Goal: Find specific page/section: Find specific page/section

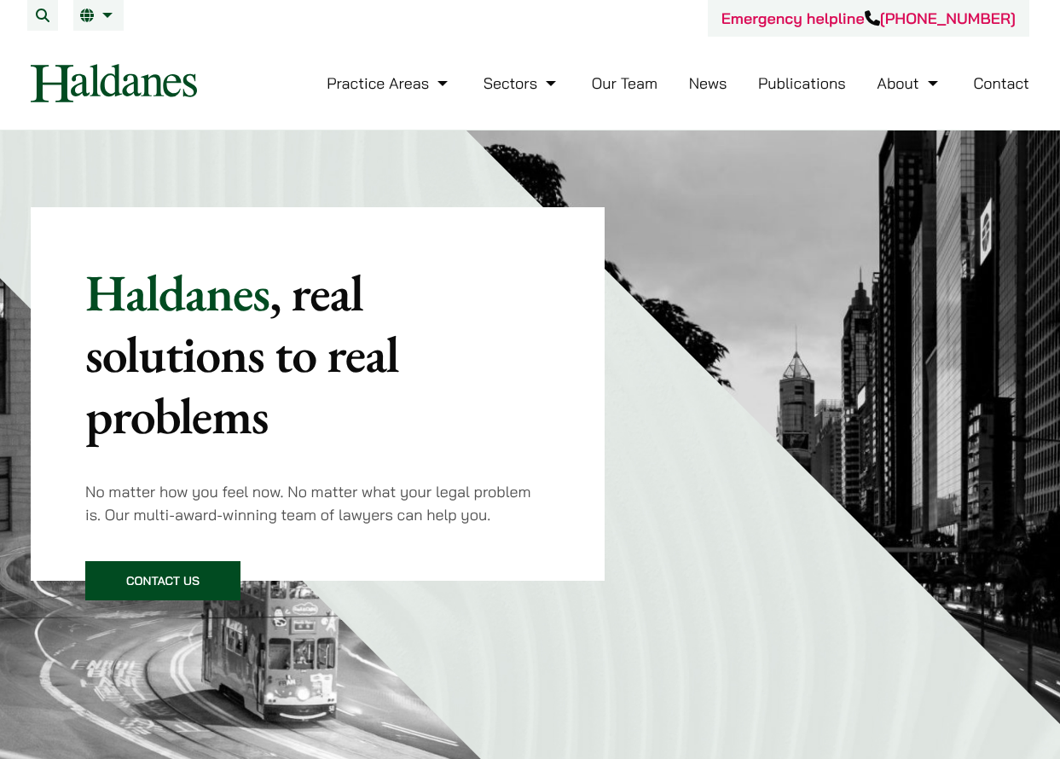
click at [624, 78] on link "Our Team" at bounding box center [625, 83] width 66 height 20
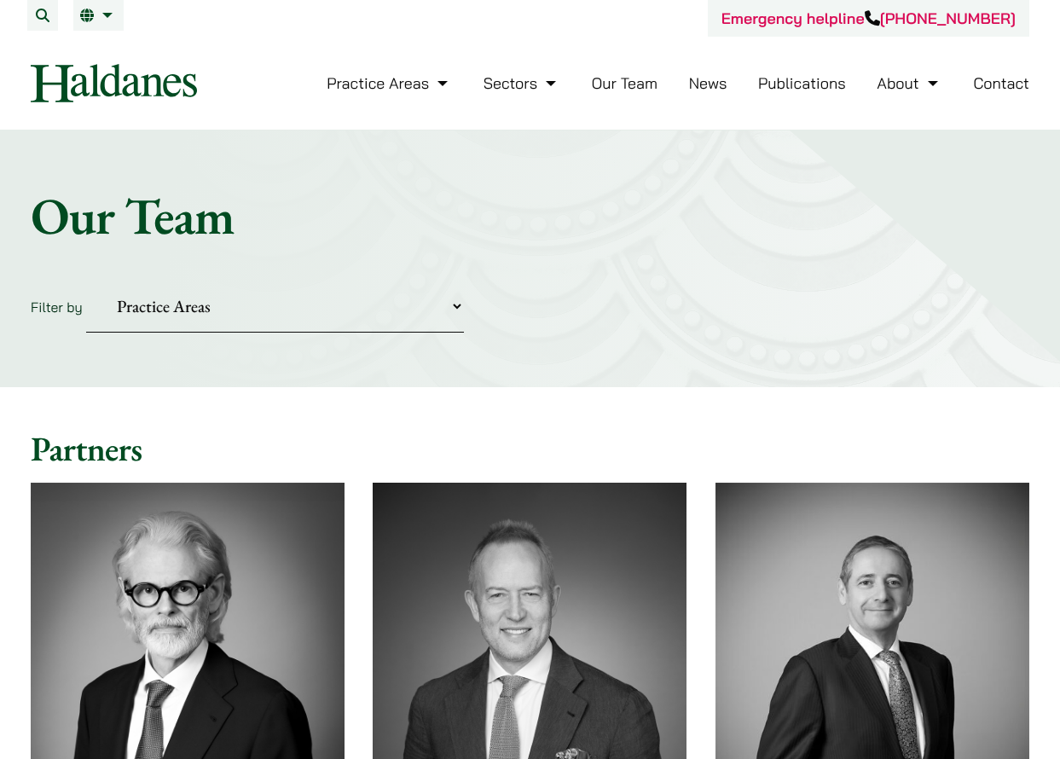
click at [245, 306] on select "Practice Areas Antitrust and Competition Civil Litigation & Dispute Resolution …" at bounding box center [275, 307] width 378 height 52
click at [86, 281] on select "Practice Areas Antitrust and Competition Civil Litigation & Dispute Resolution …" at bounding box center [275, 307] width 378 height 52
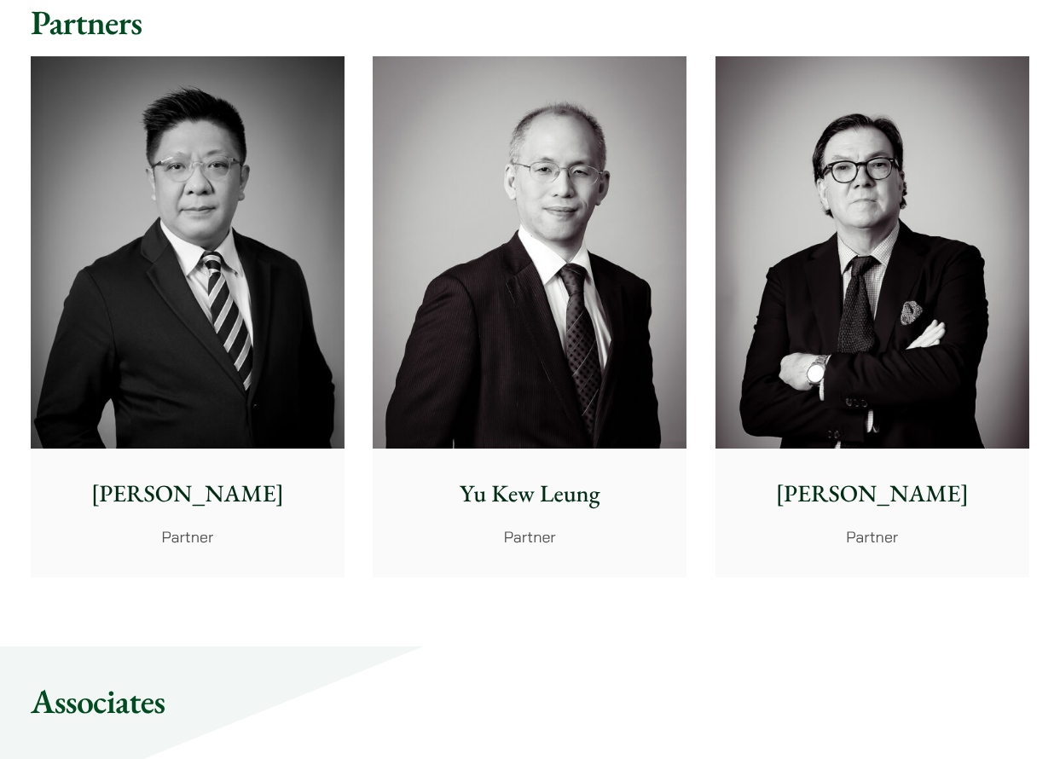
scroll to position [85, 0]
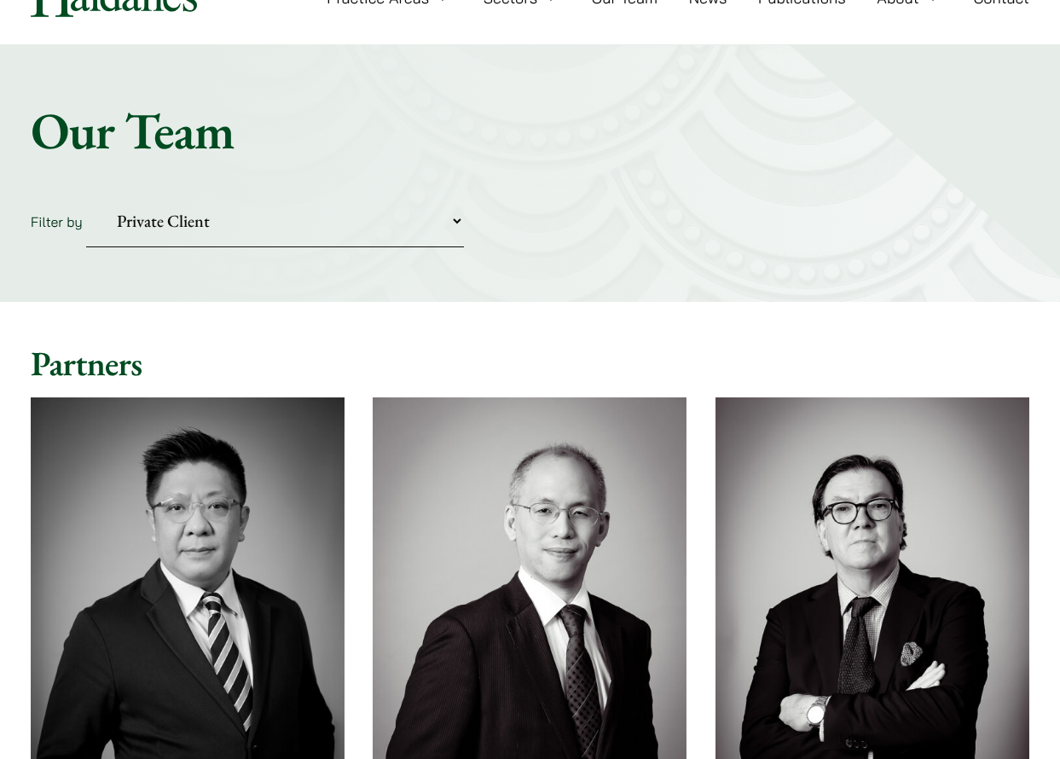
click at [134, 240] on select "Practice Areas Antitrust and Competition Civil Litigation & Dispute Resolution …" at bounding box center [275, 221] width 378 height 52
select select "divorce-and-family-law"
click at [86, 195] on select "Practice Areas Antitrust and Competition Civil Litigation & Dispute Resolution …" at bounding box center [275, 221] width 378 height 52
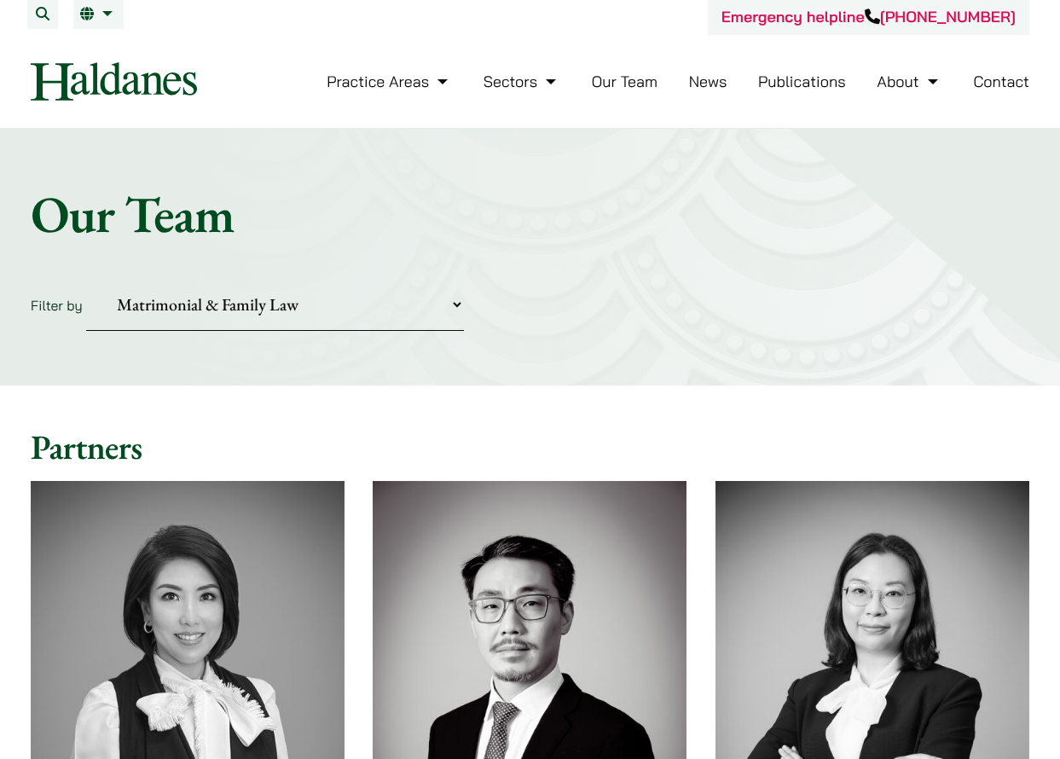
scroll to position [0, 0]
